Goal: Information Seeking & Learning: Learn about a topic

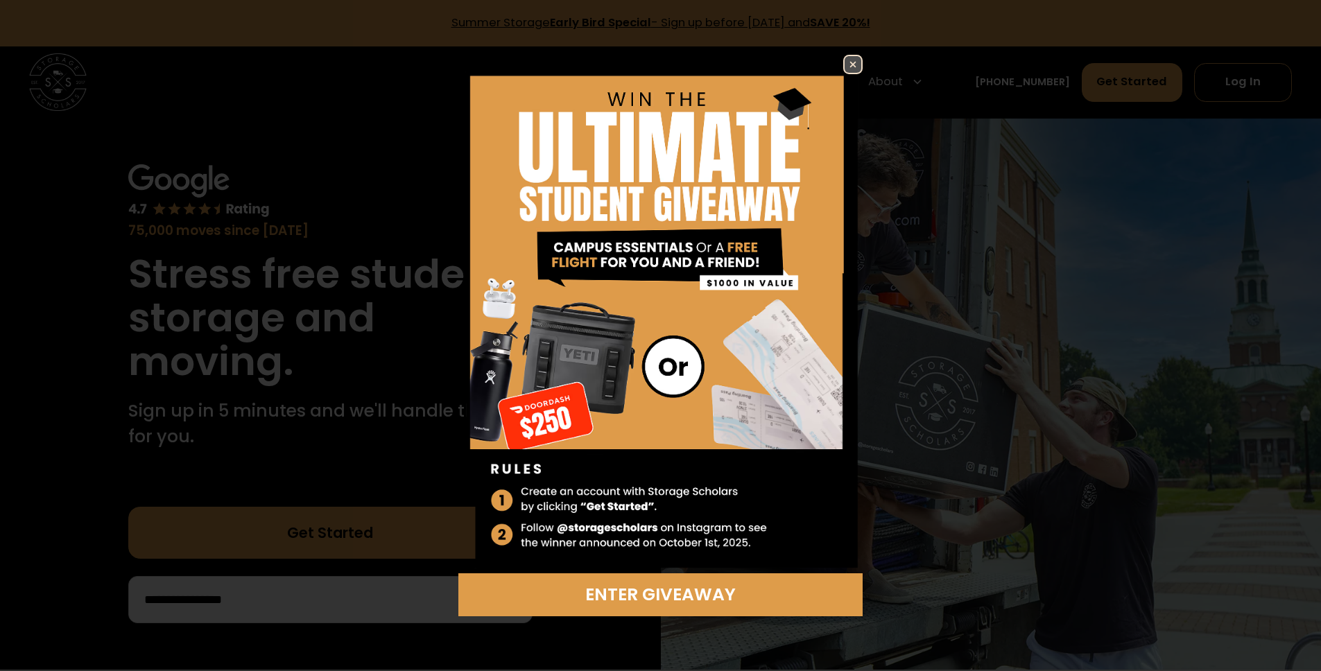
click at [859, 60] on img at bounding box center [853, 64] width 17 height 17
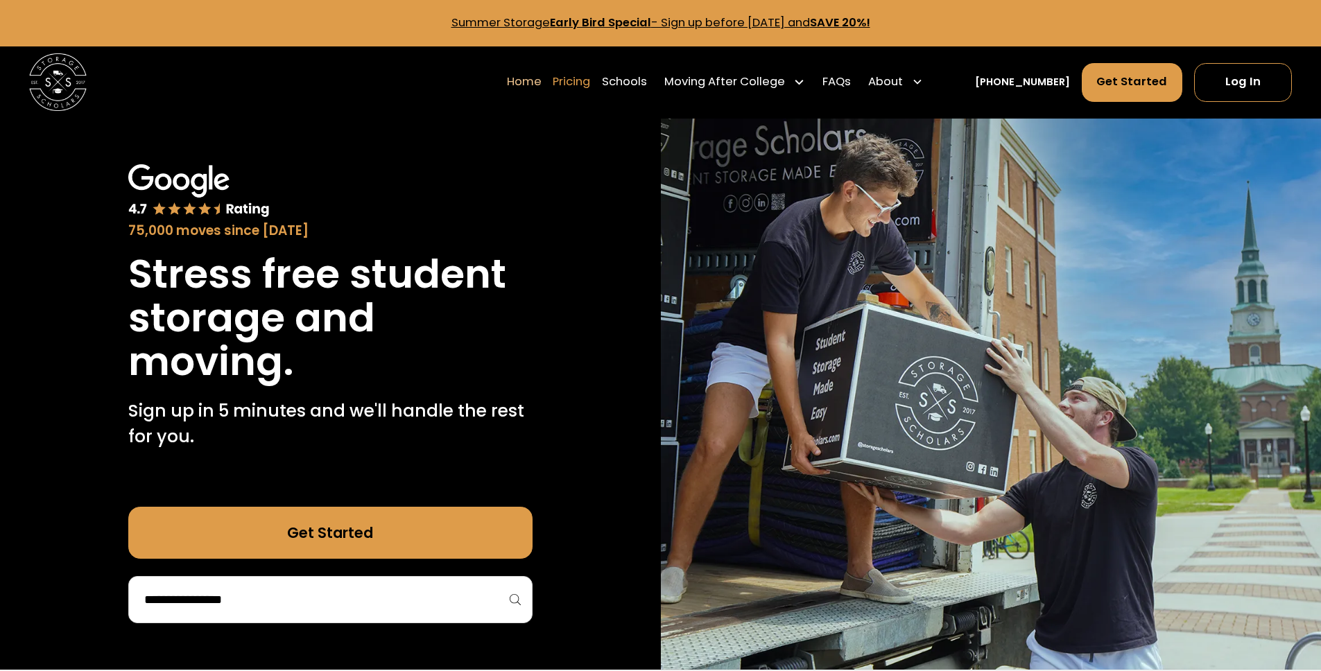
click at [590, 85] on link "Pricing" at bounding box center [571, 82] width 37 height 40
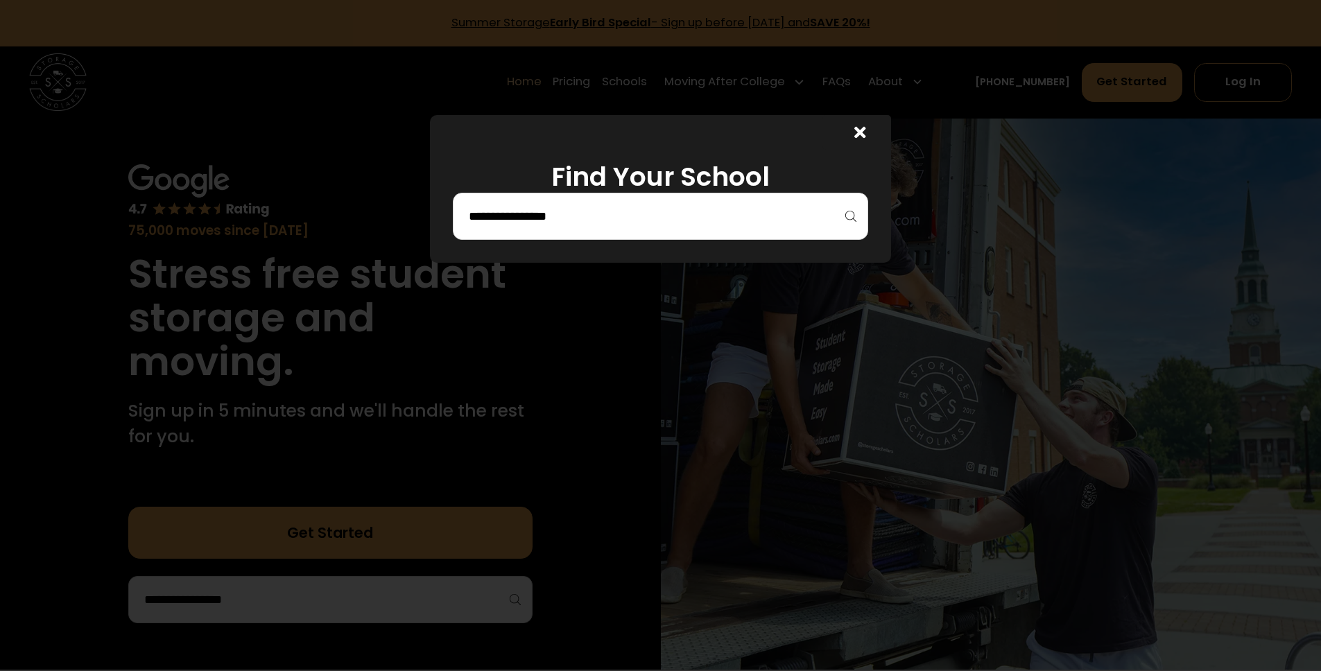
click at [675, 218] on input "search" at bounding box center [660, 217] width 386 height 24
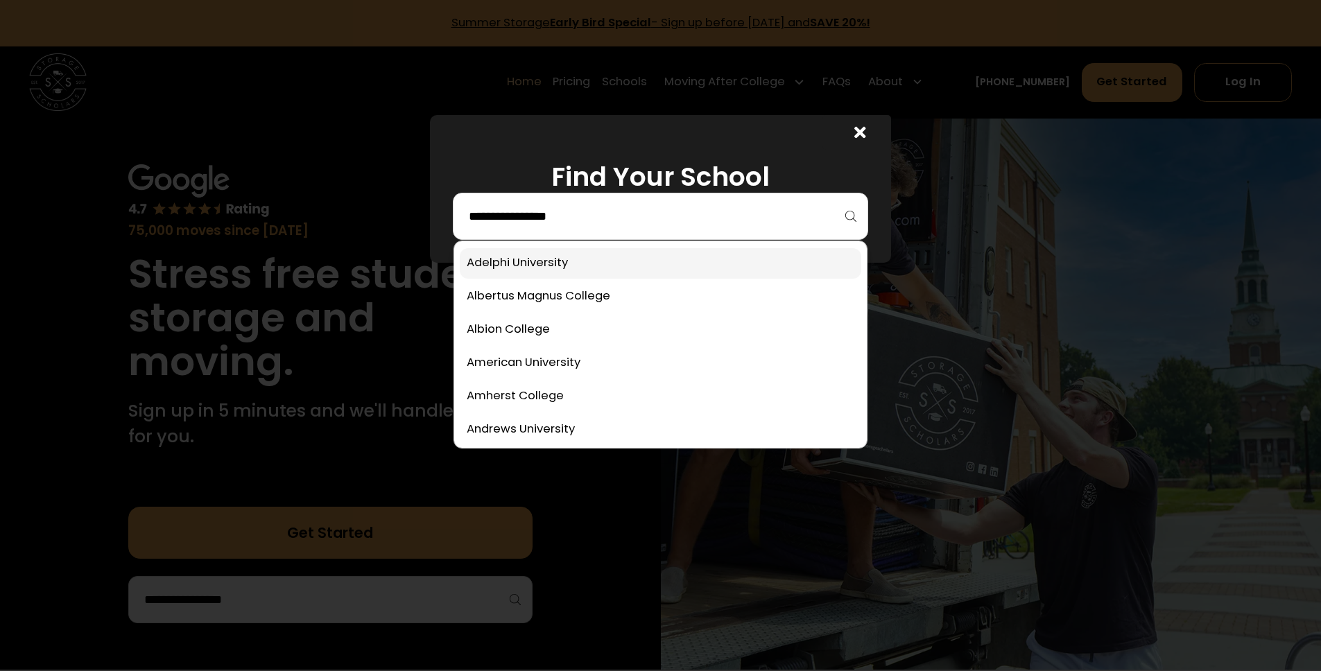
click at [544, 268] on link at bounding box center [661, 263] width 402 height 31
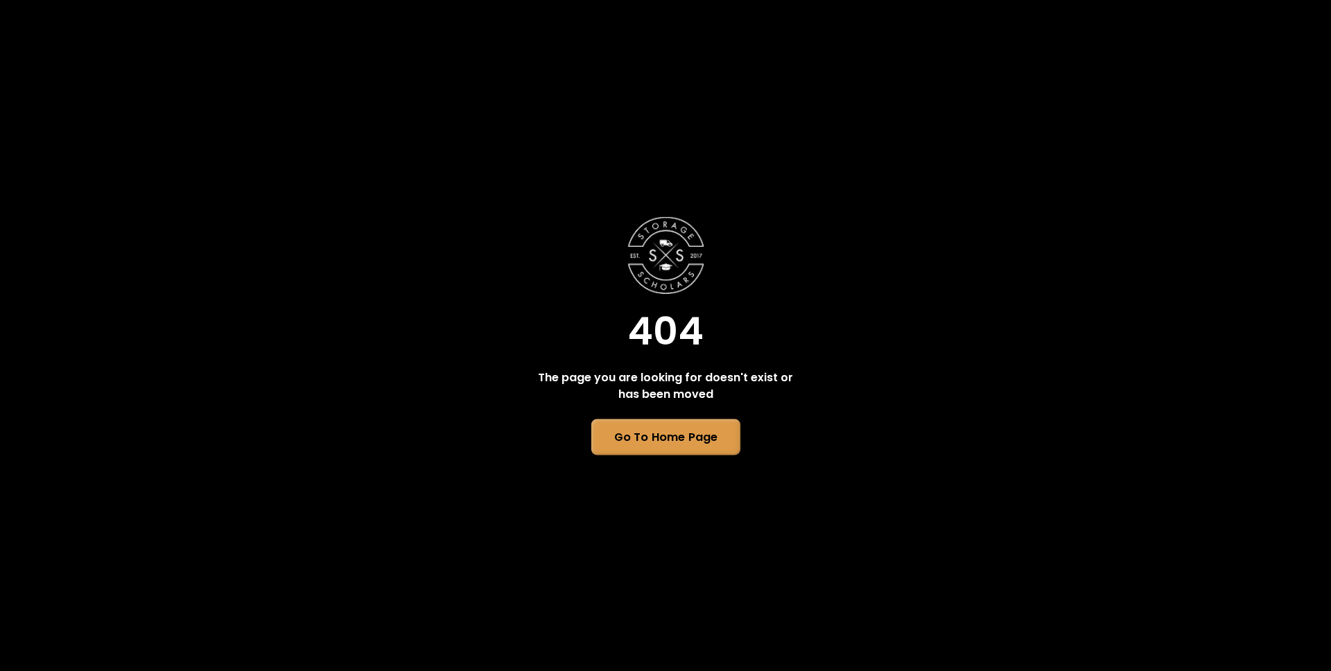
click at [681, 446] on link "Go To Home Page" at bounding box center [665, 437] width 149 height 36
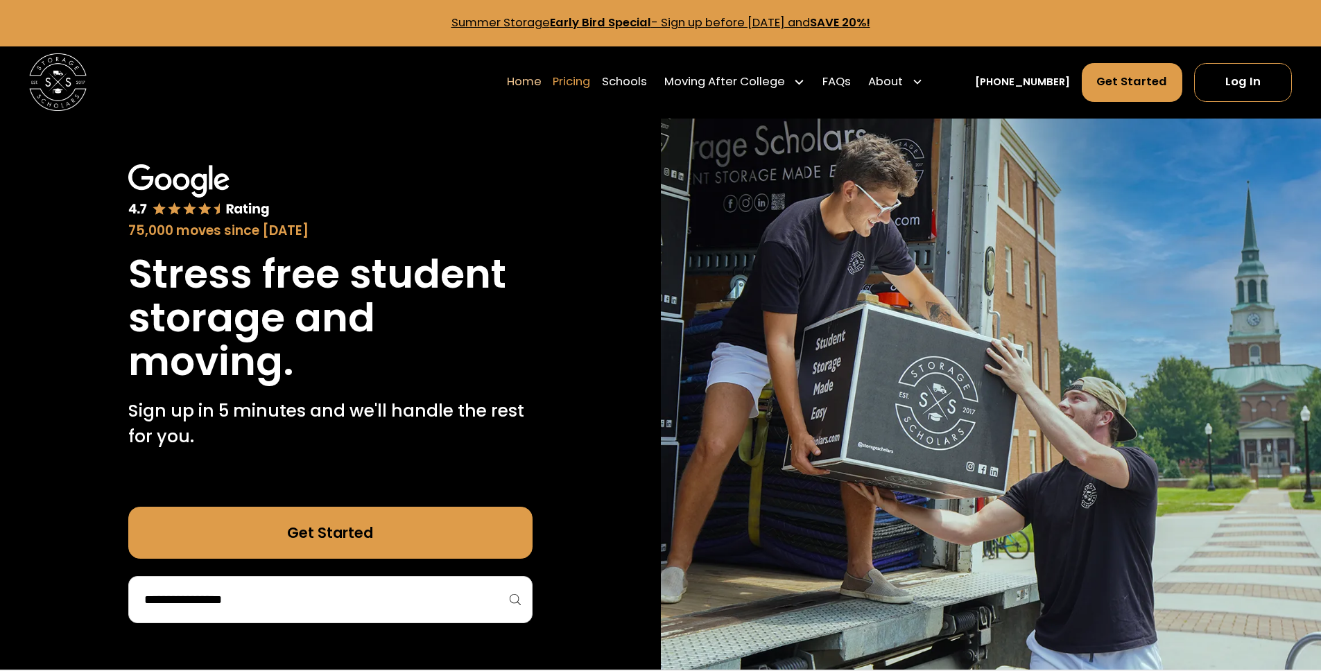
click at [588, 83] on link "Pricing" at bounding box center [571, 82] width 37 height 40
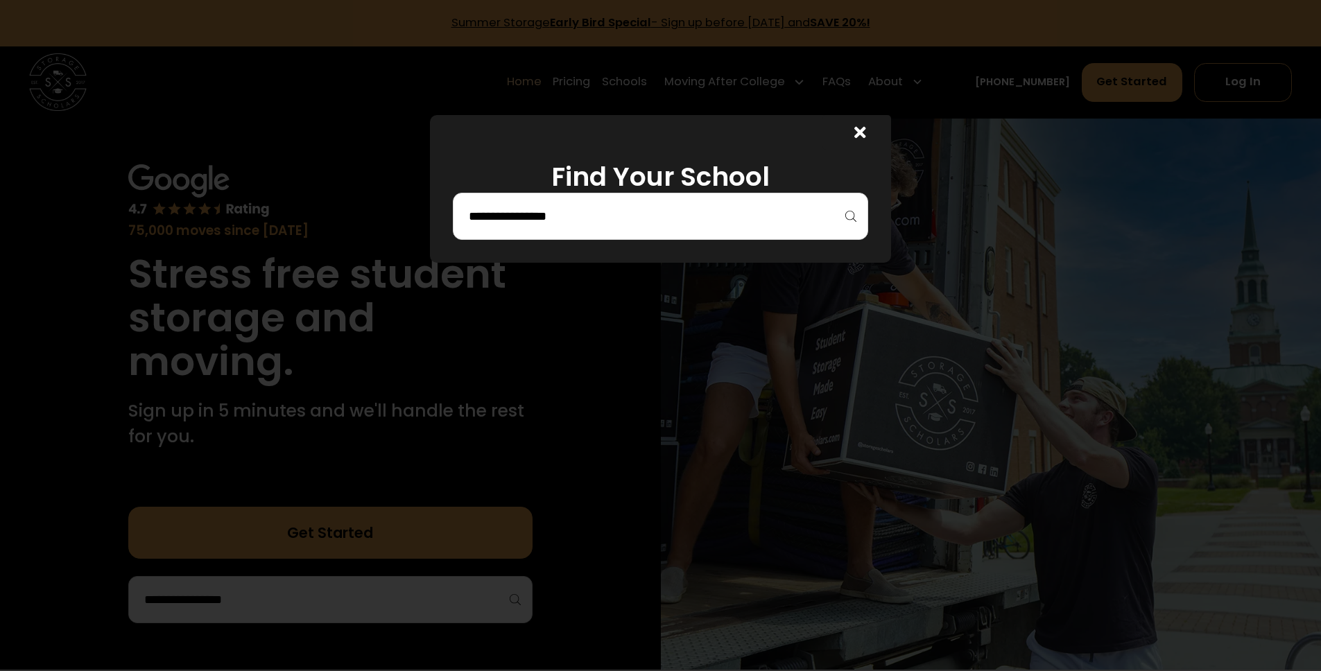
click at [690, 204] on div at bounding box center [660, 216] width 415 height 47
click at [662, 214] on input "search" at bounding box center [660, 217] width 386 height 24
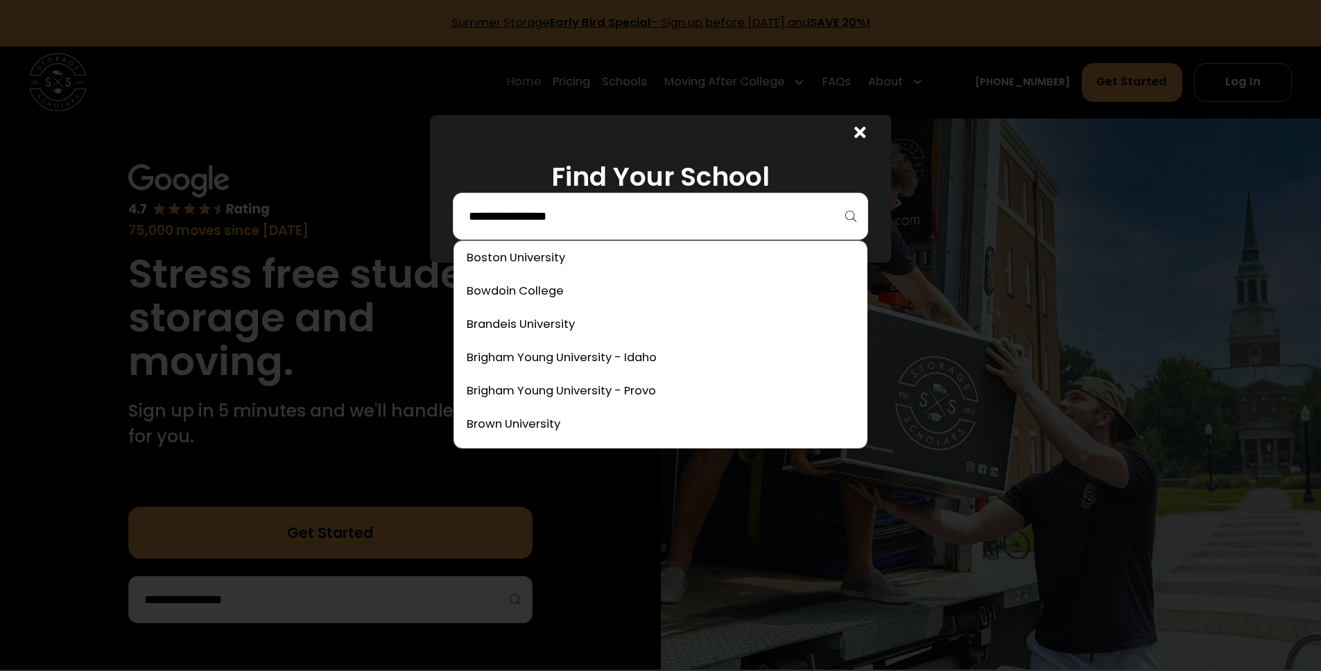
scroll to position [1043, 0]
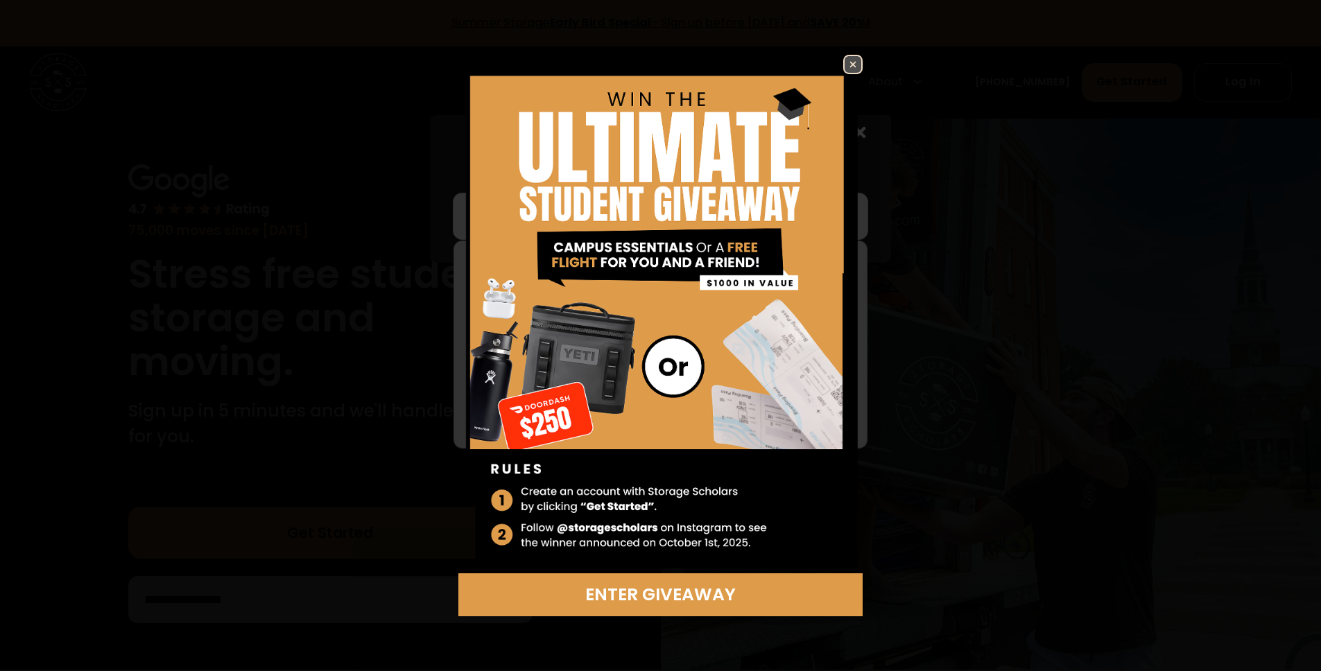
click at [857, 67] on img at bounding box center [853, 64] width 17 height 17
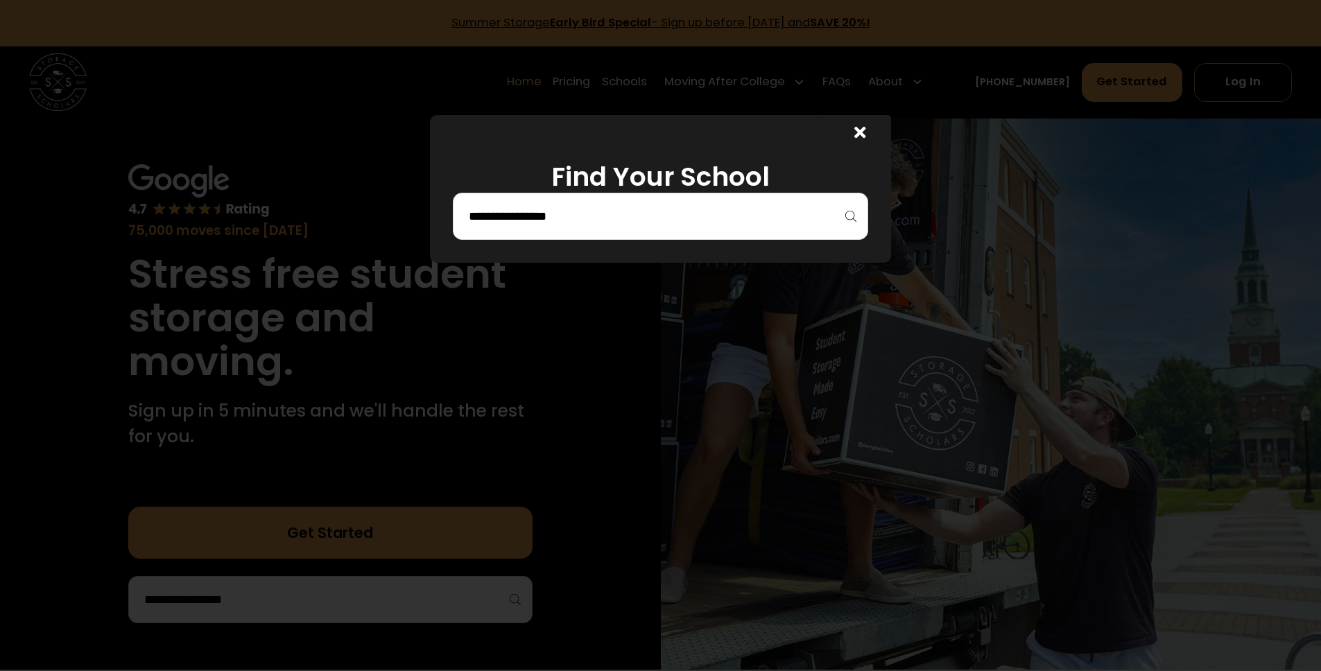
click at [614, 223] on input "search" at bounding box center [660, 217] width 386 height 24
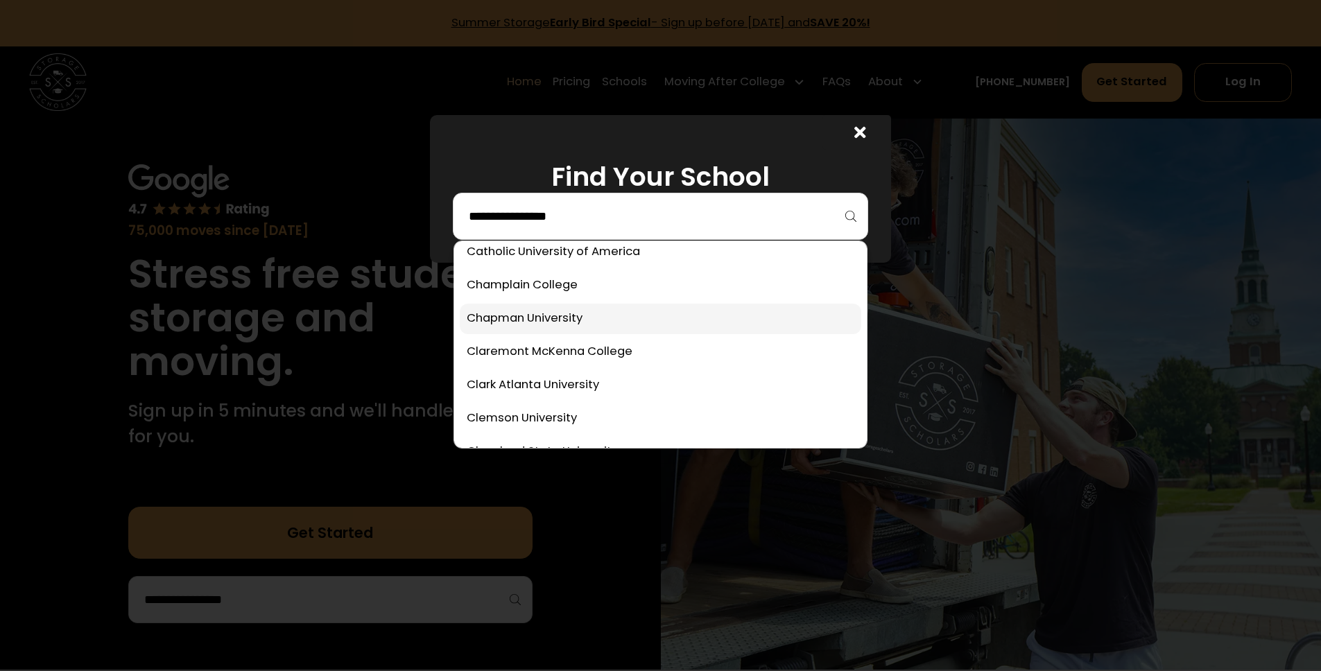
click at [555, 319] on link at bounding box center [661, 319] width 402 height 31
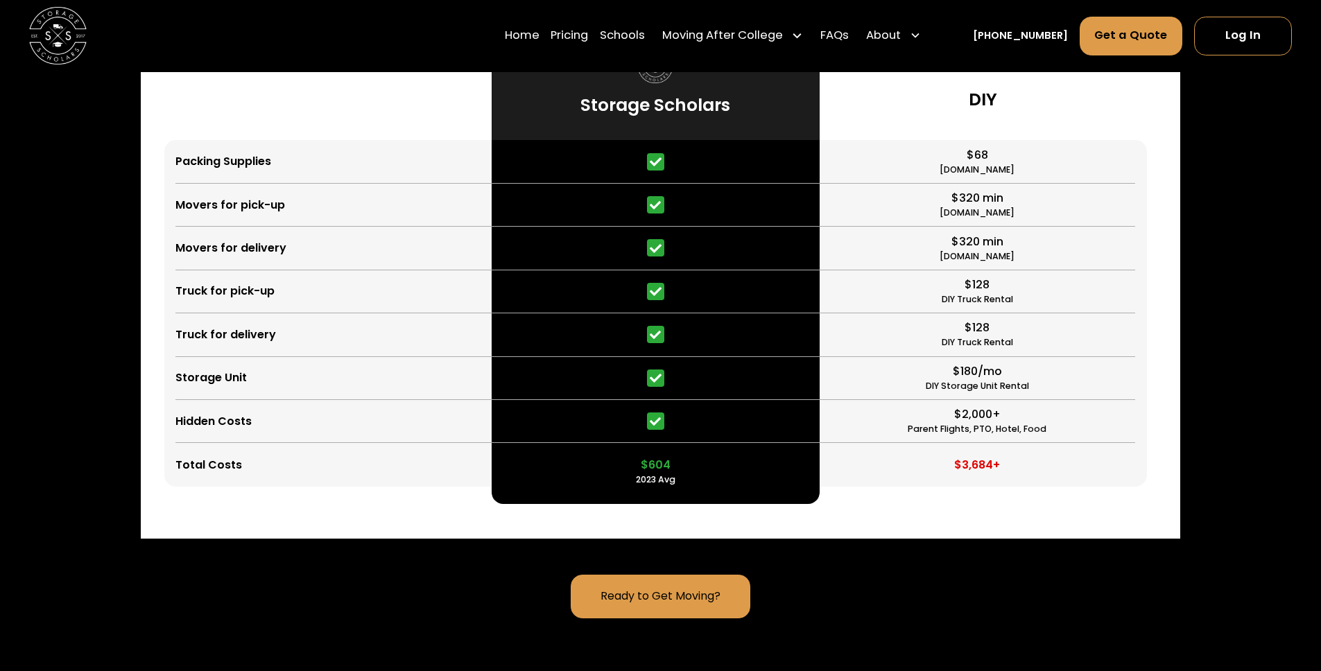
scroll to position [3711, 0]
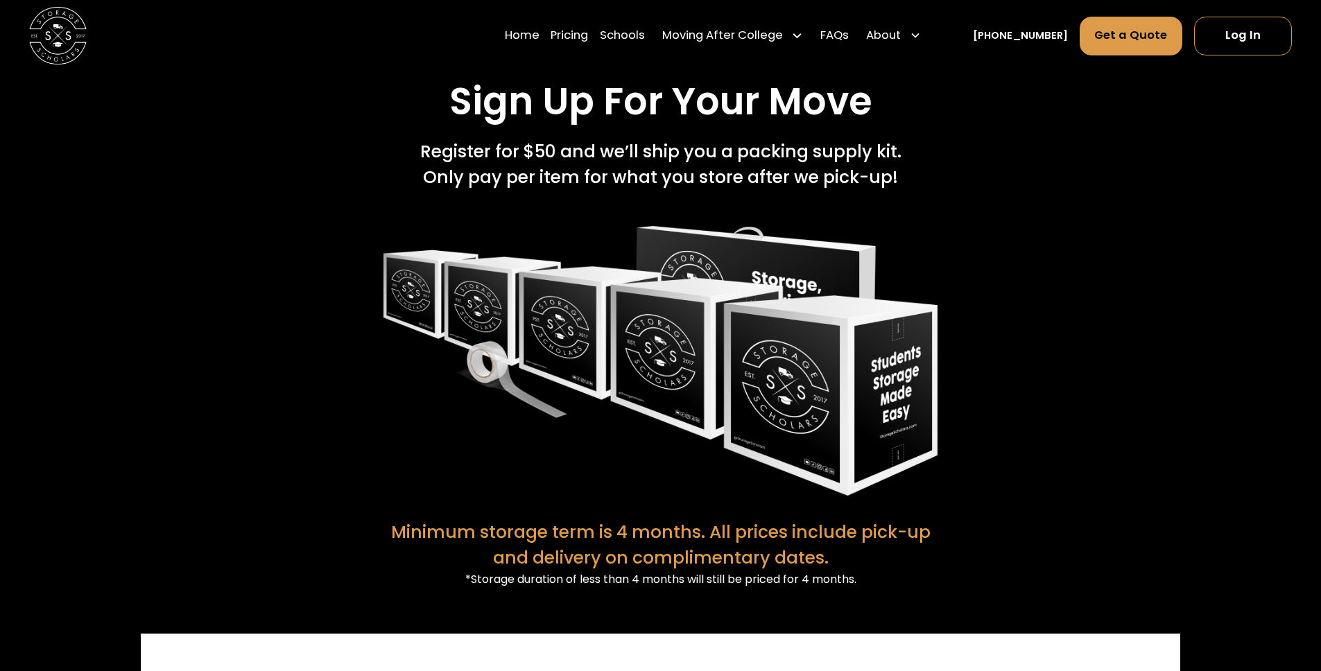
scroll to position [2725, 0]
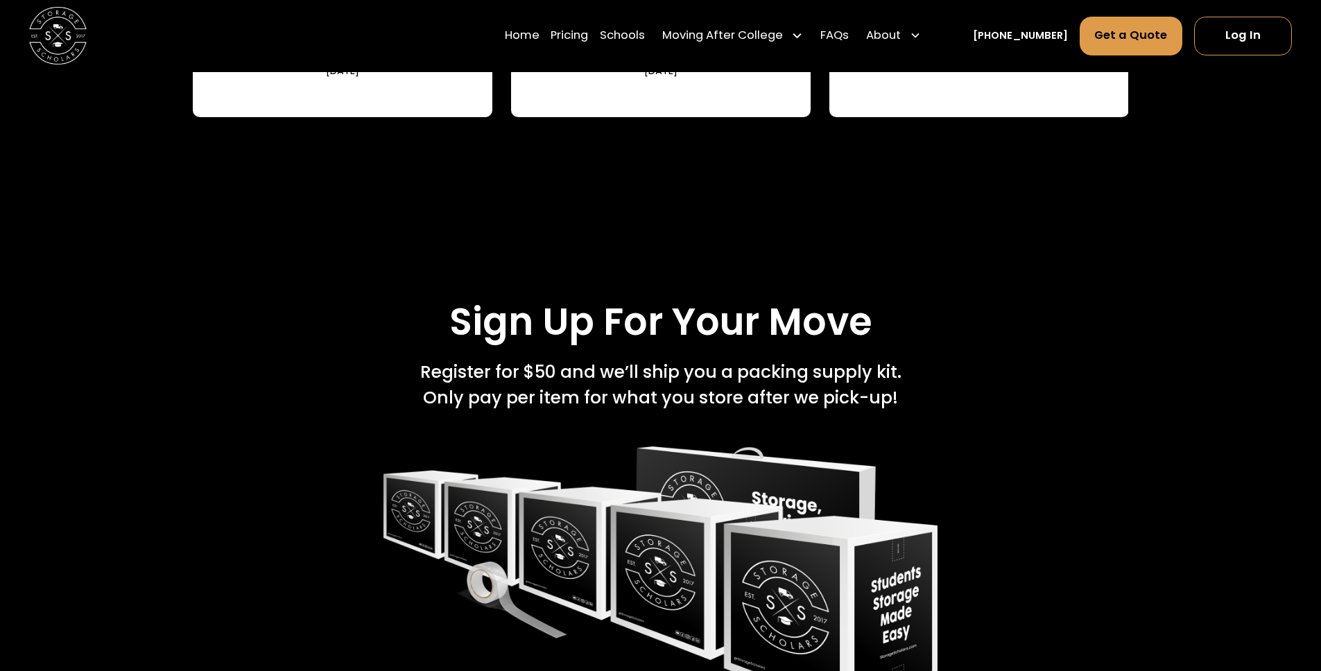
click at [67, 49] on img at bounding box center [58, 36] width 58 height 58
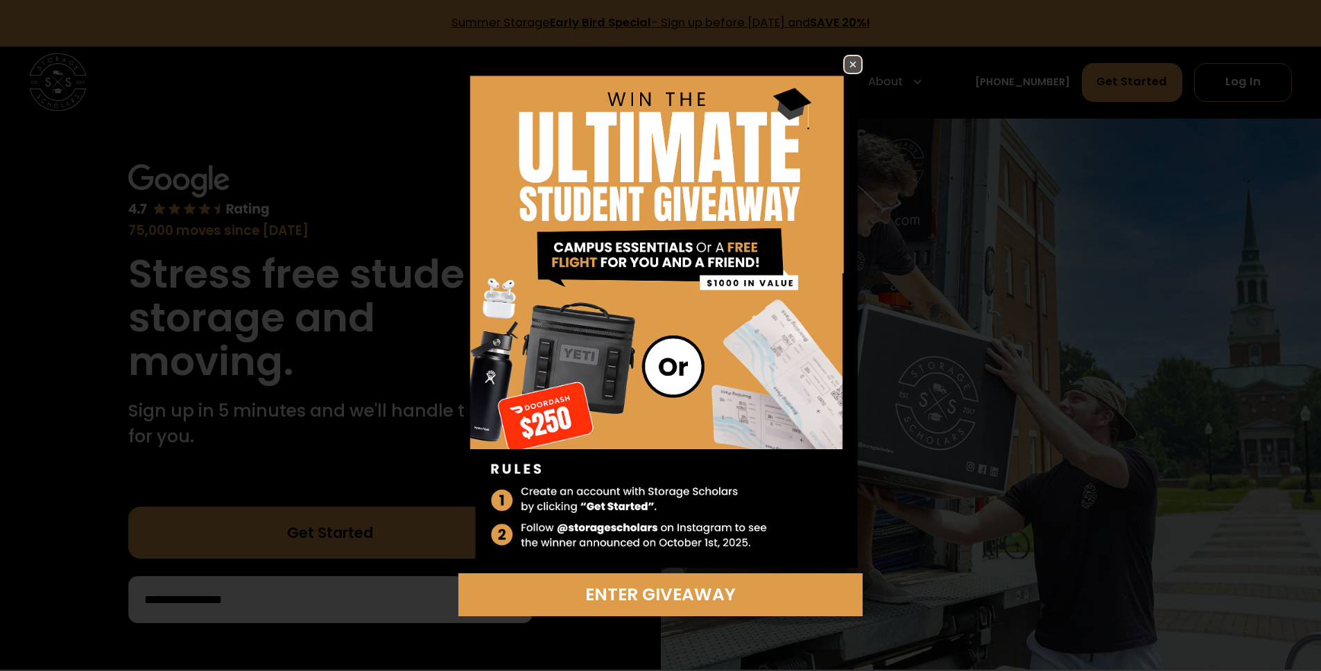
click at [852, 62] on img at bounding box center [853, 64] width 17 height 17
